Goal: Task Accomplishment & Management: Use online tool/utility

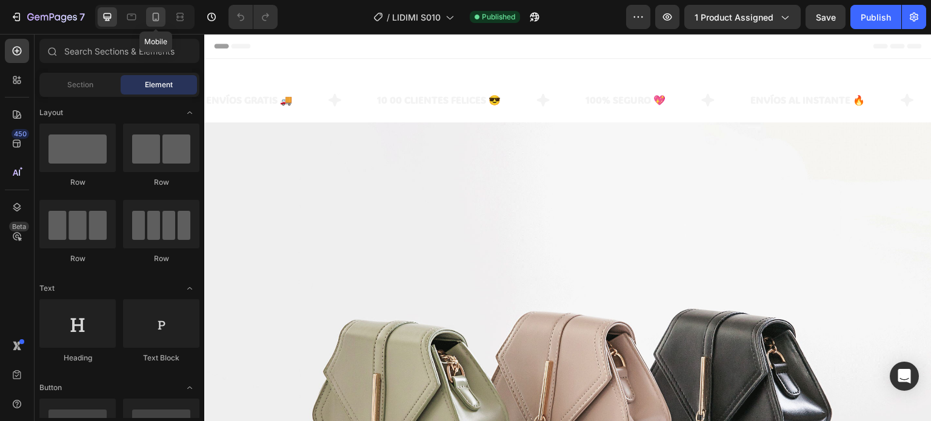
click at [160, 23] on div at bounding box center [155, 16] width 19 height 19
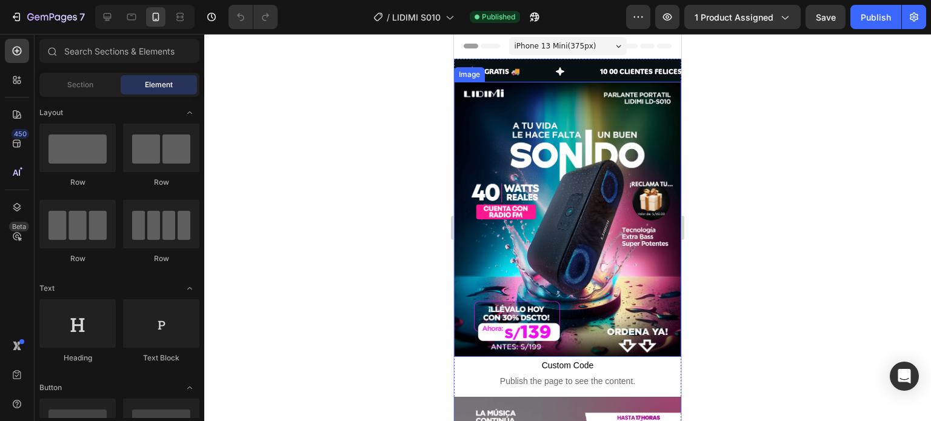
click at [541, 169] on img at bounding box center [567, 220] width 227 height 276
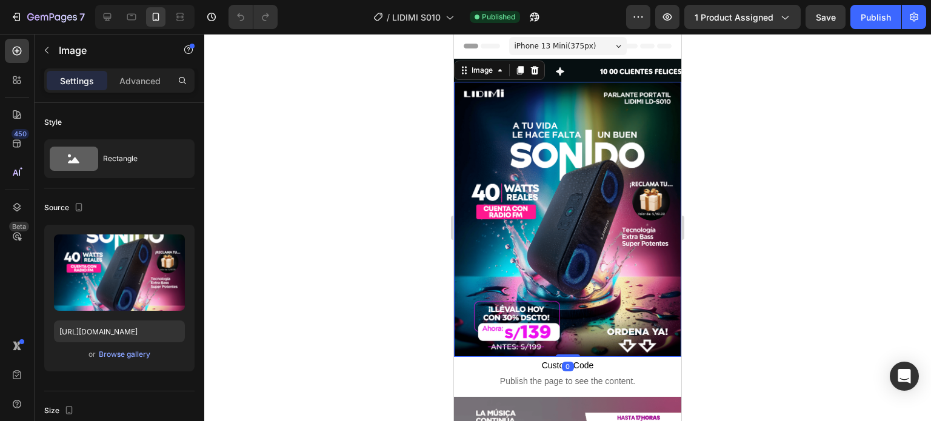
click at [554, 198] on img at bounding box center [567, 220] width 227 height 276
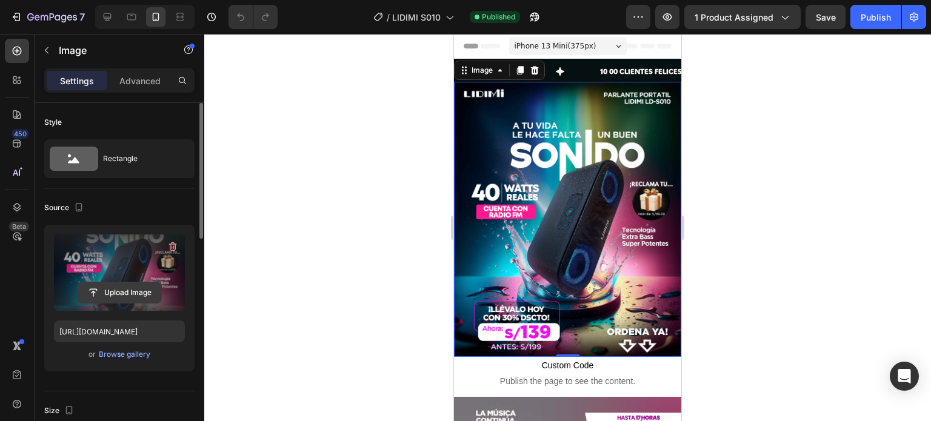
click at [124, 291] on input "file" at bounding box center [120, 292] width 84 height 21
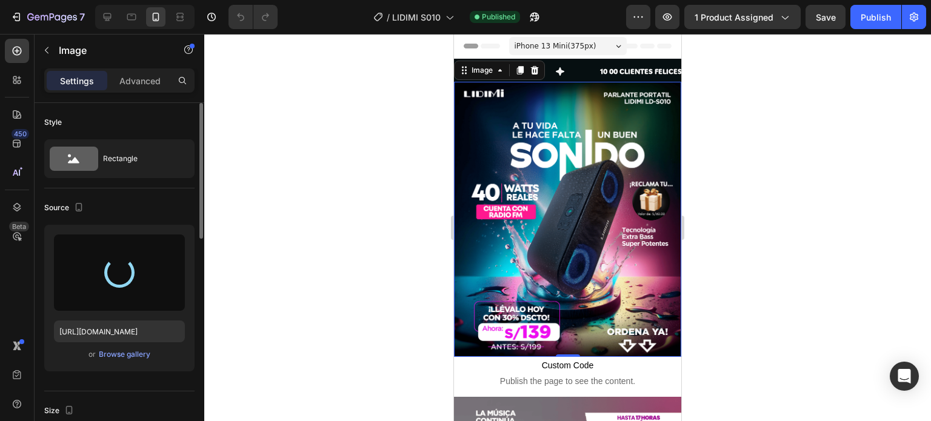
type input "https://cdn.shopify.com/s/files/1/0711/1855/3276/files/gempages_575357294104019…"
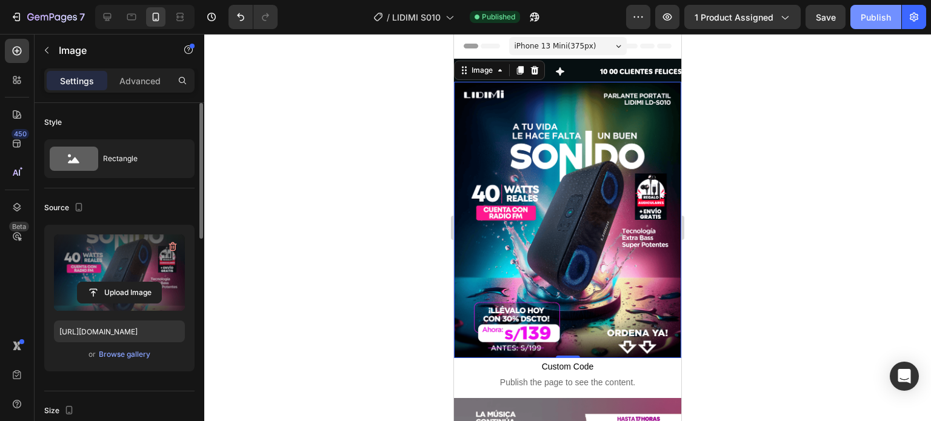
click at [872, 12] on div "Publish" at bounding box center [876, 17] width 30 height 13
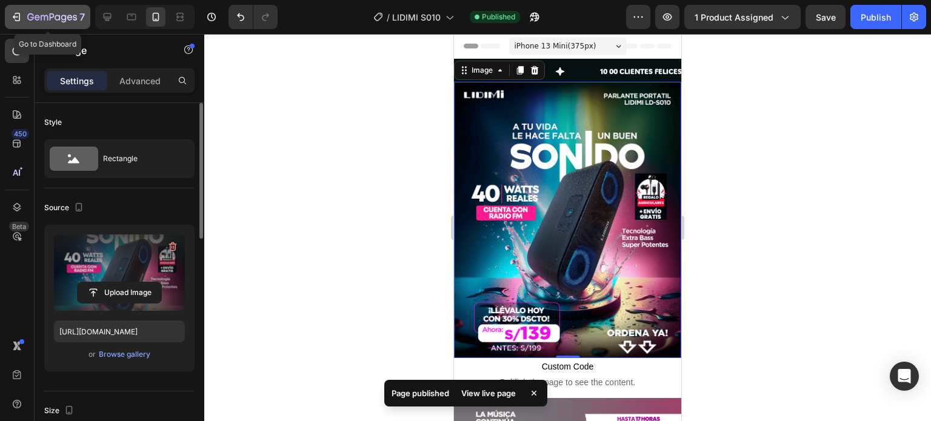
click at [12, 19] on icon "button" at bounding box center [16, 17] width 12 height 12
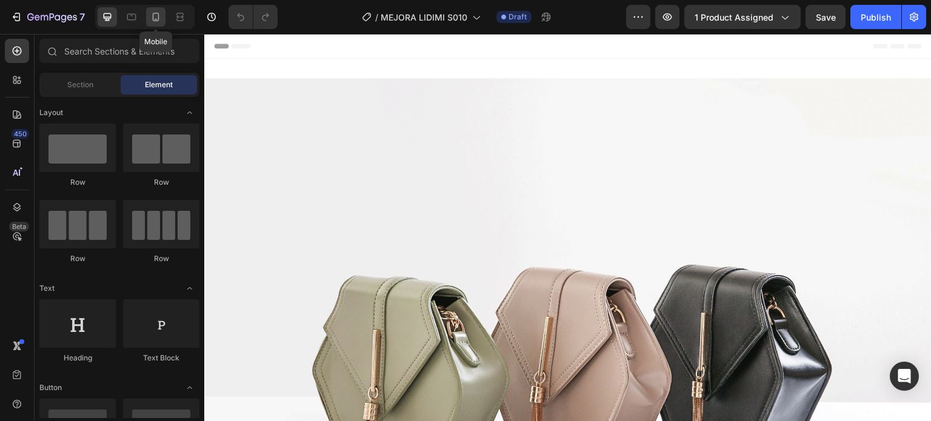
click at [155, 26] on div at bounding box center [155, 16] width 19 height 19
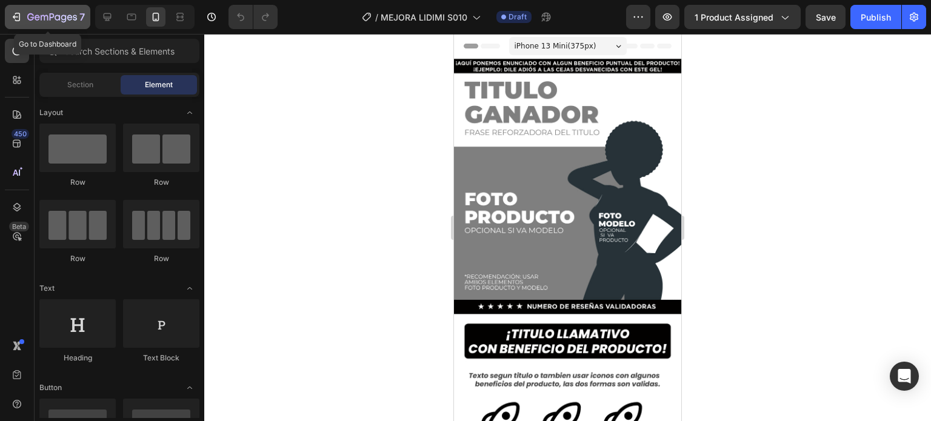
click at [7, 21] on button "7" at bounding box center [47, 17] width 85 height 24
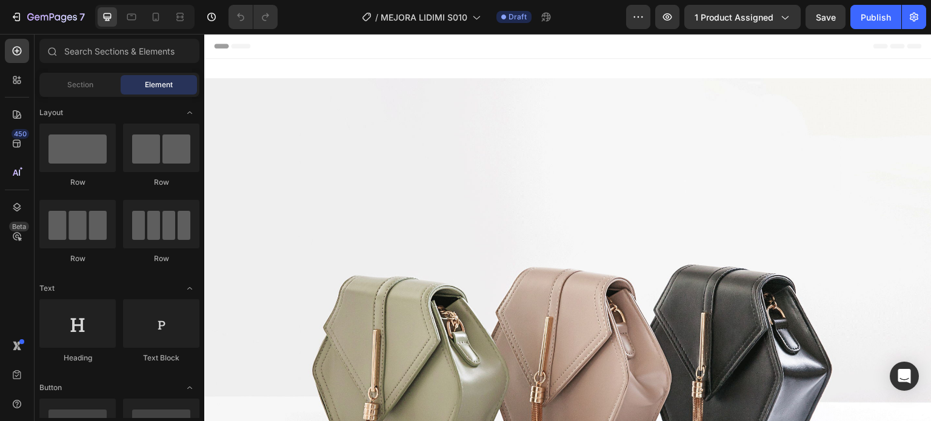
click at [778, 21] on icon "button" at bounding box center [784, 17] width 12 height 12
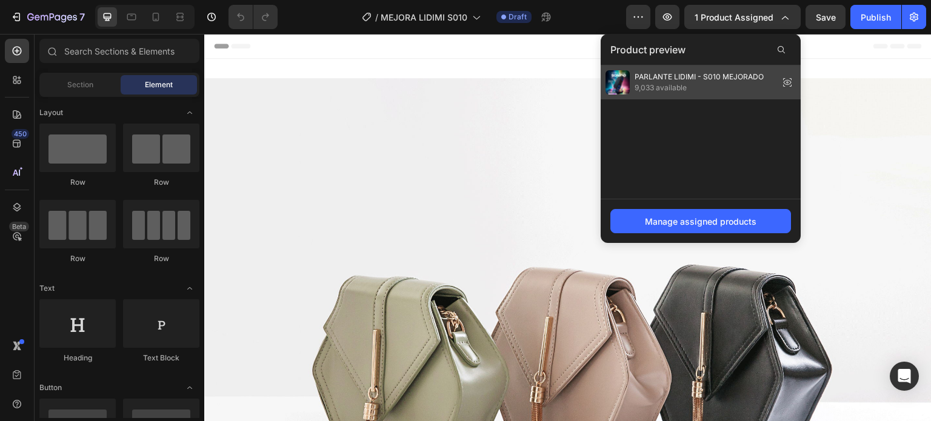
click at [738, 82] on span "9,033 available" at bounding box center [699, 87] width 129 height 11
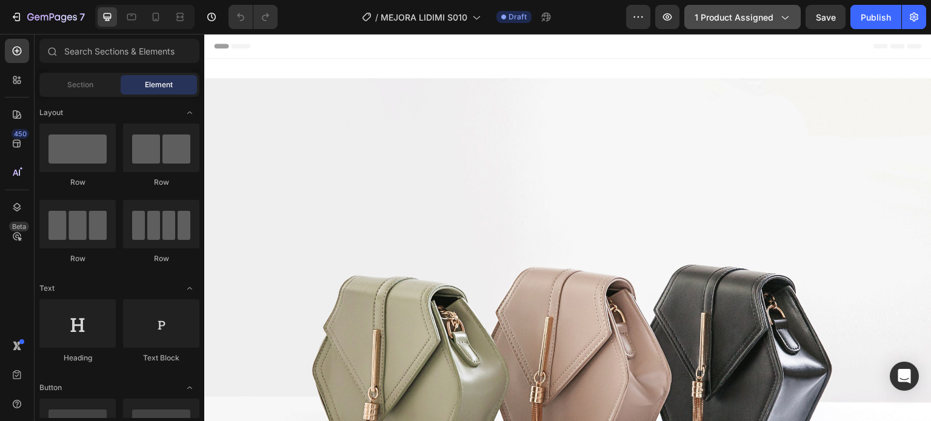
click at [755, 19] on span "1 product assigned" at bounding box center [734, 17] width 79 height 13
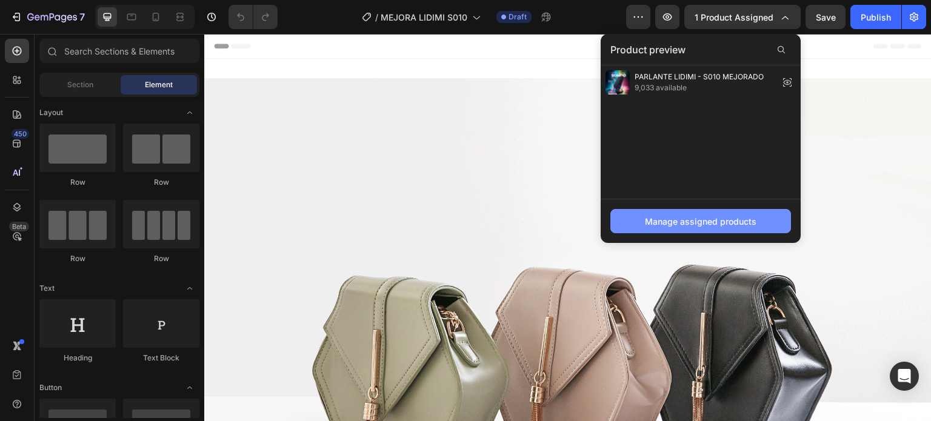
click at [727, 223] on div "Manage assigned products" at bounding box center [701, 221] width 112 height 13
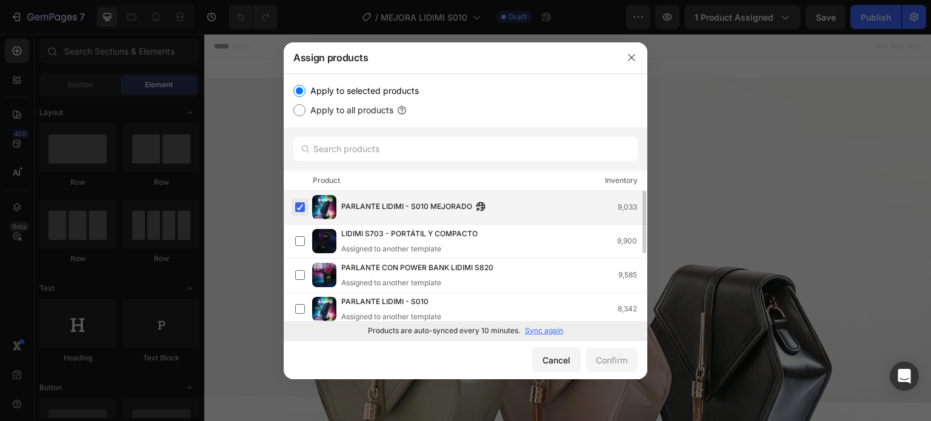
click at [299, 205] on label at bounding box center [300, 207] width 10 height 10
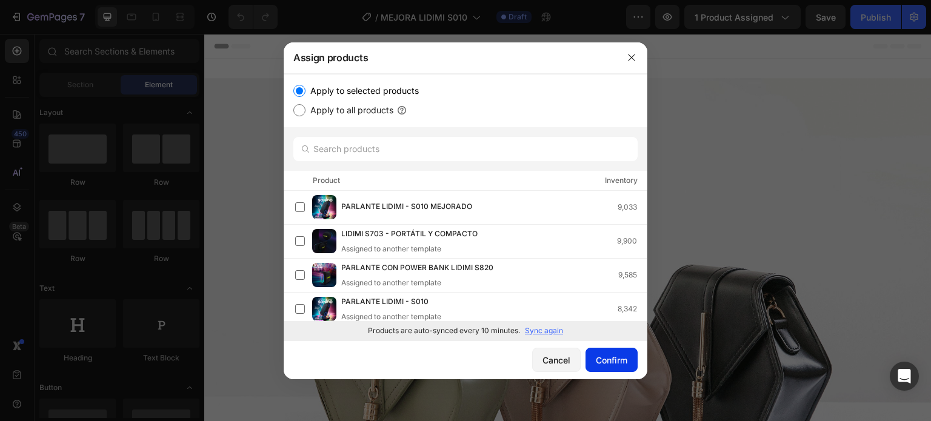
click at [613, 358] on div "Confirm" at bounding box center [612, 360] width 32 height 13
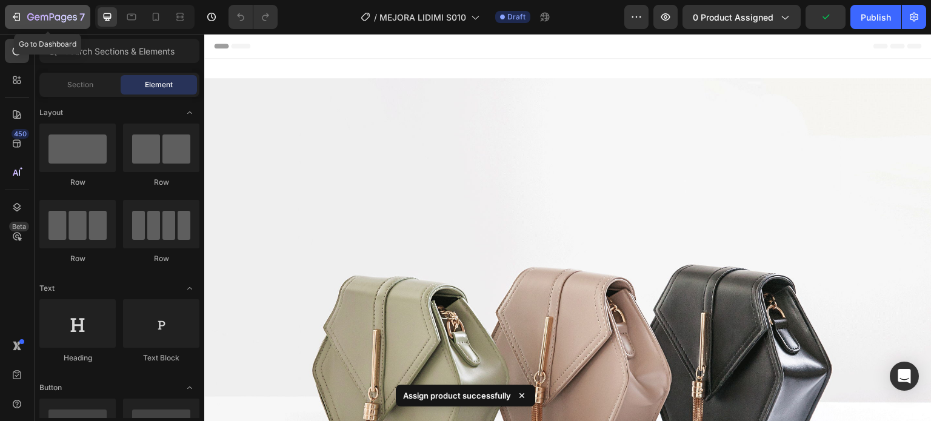
click at [13, 20] on icon "button" at bounding box center [16, 17] width 12 height 12
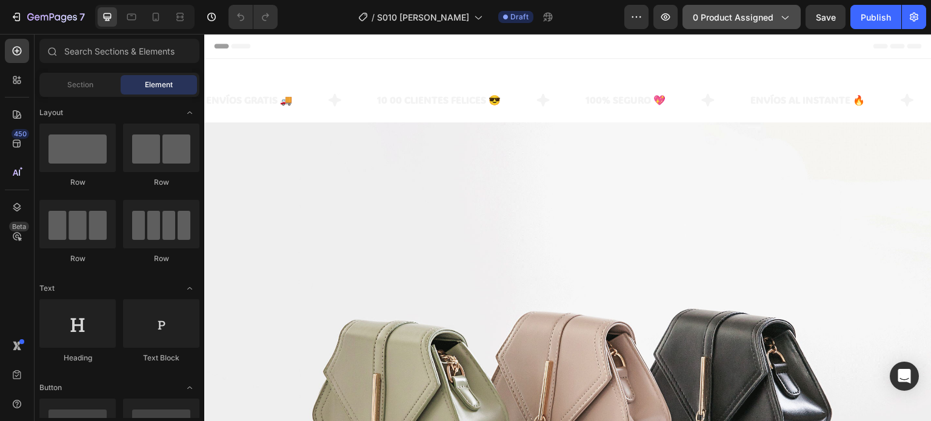
click at [784, 7] on button "0 product assigned" at bounding box center [741, 17] width 118 height 24
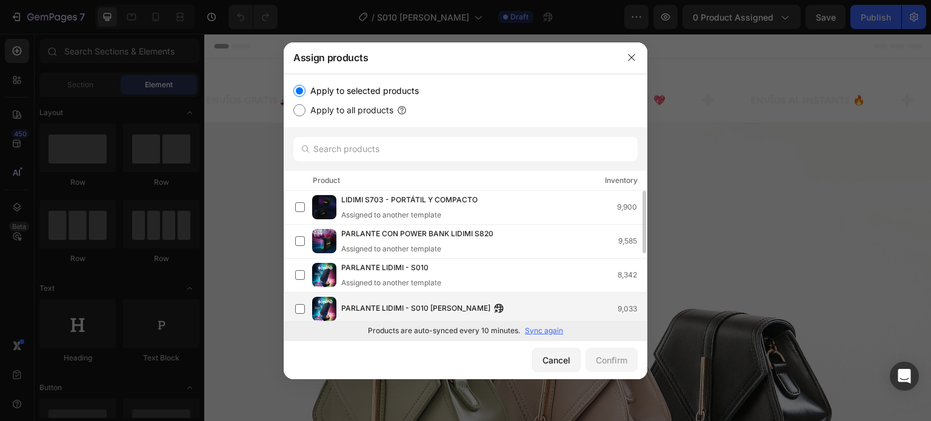
scroll to position [61, 0]
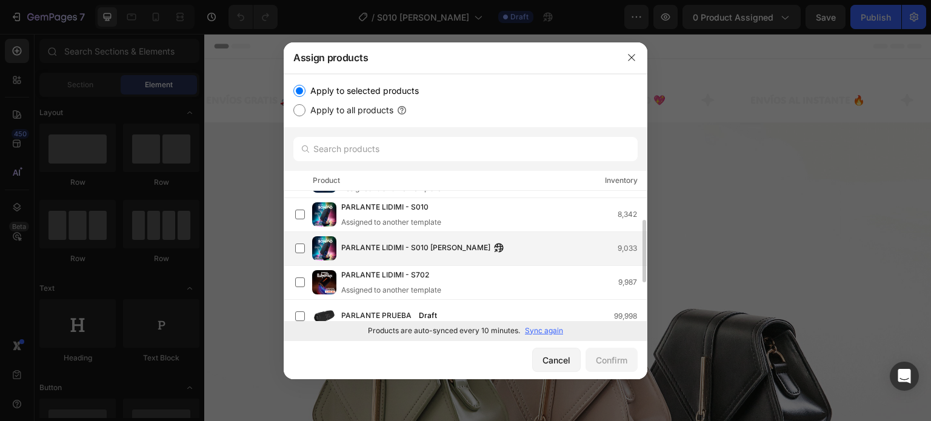
click at [428, 250] on span "PARLANTE LIDIMI - S010 MEJORADO" at bounding box center [415, 248] width 149 height 13
click at [616, 359] on div "Confirm" at bounding box center [612, 360] width 32 height 13
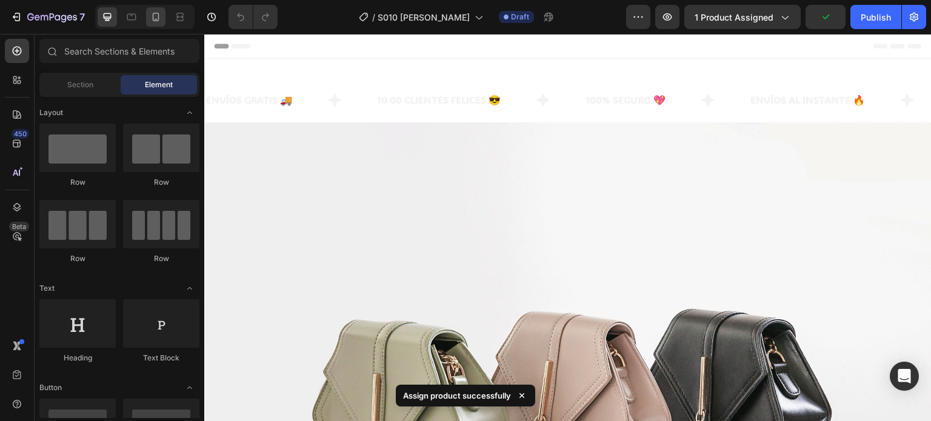
click at [154, 13] on icon at bounding box center [156, 17] width 12 height 12
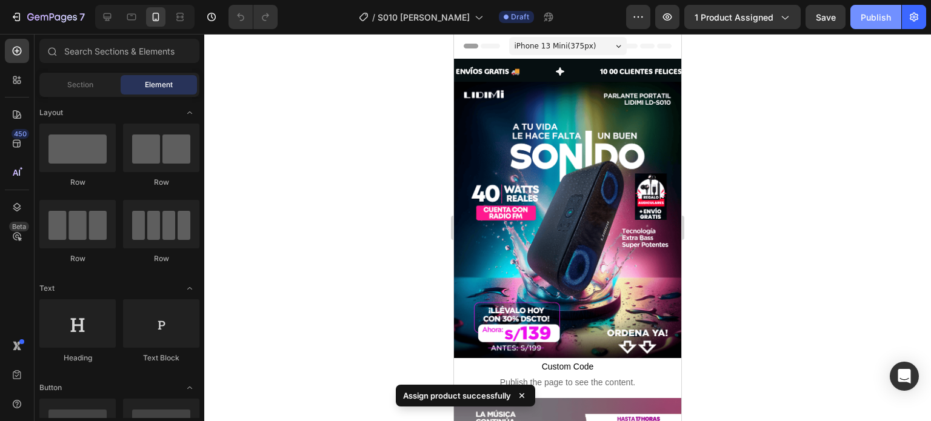
click at [870, 14] on div "Publish" at bounding box center [876, 17] width 30 height 13
